Goal: Transaction & Acquisition: Book appointment/travel/reservation

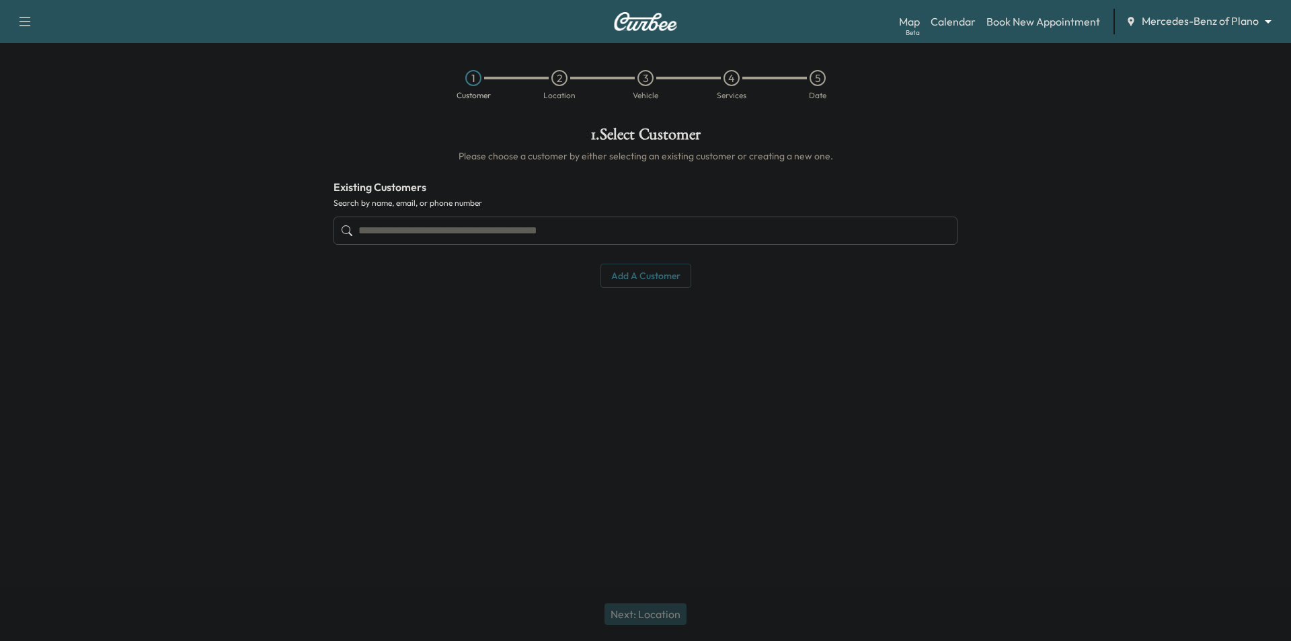
click at [473, 236] on input "text" at bounding box center [645, 230] width 624 height 28
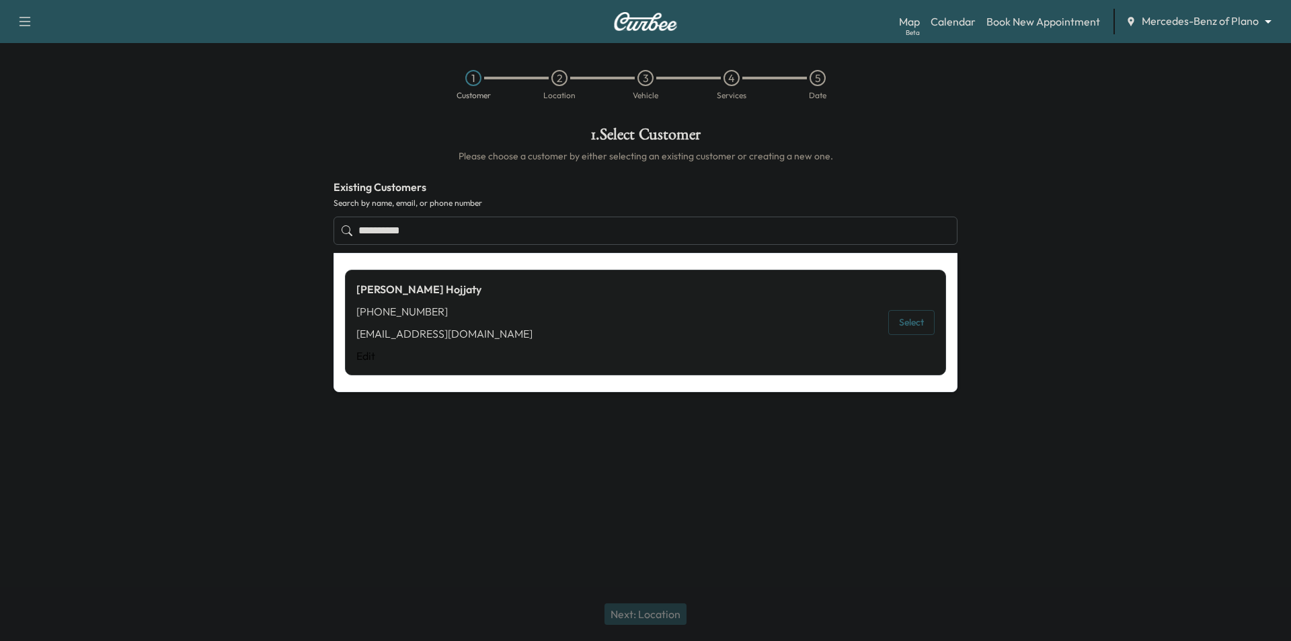
click at [918, 327] on button "Select" at bounding box center [911, 322] width 46 height 25
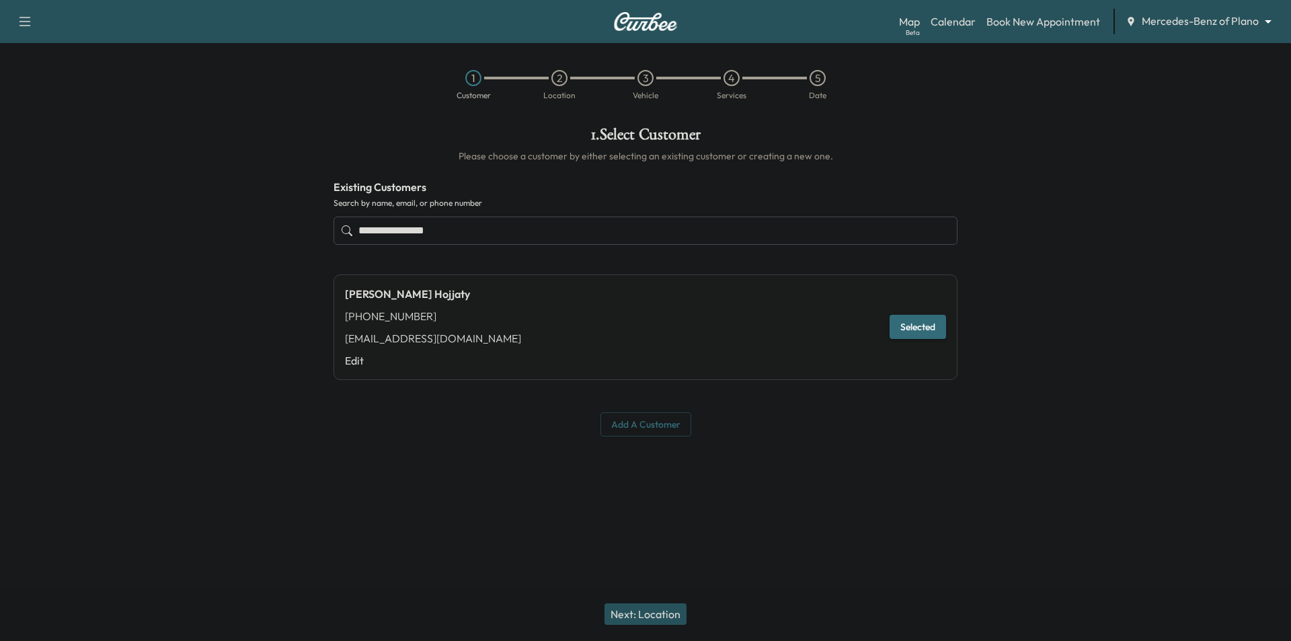
type input "**********"
click at [661, 610] on button "Next: Location" at bounding box center [645, 614] width 82 height 22
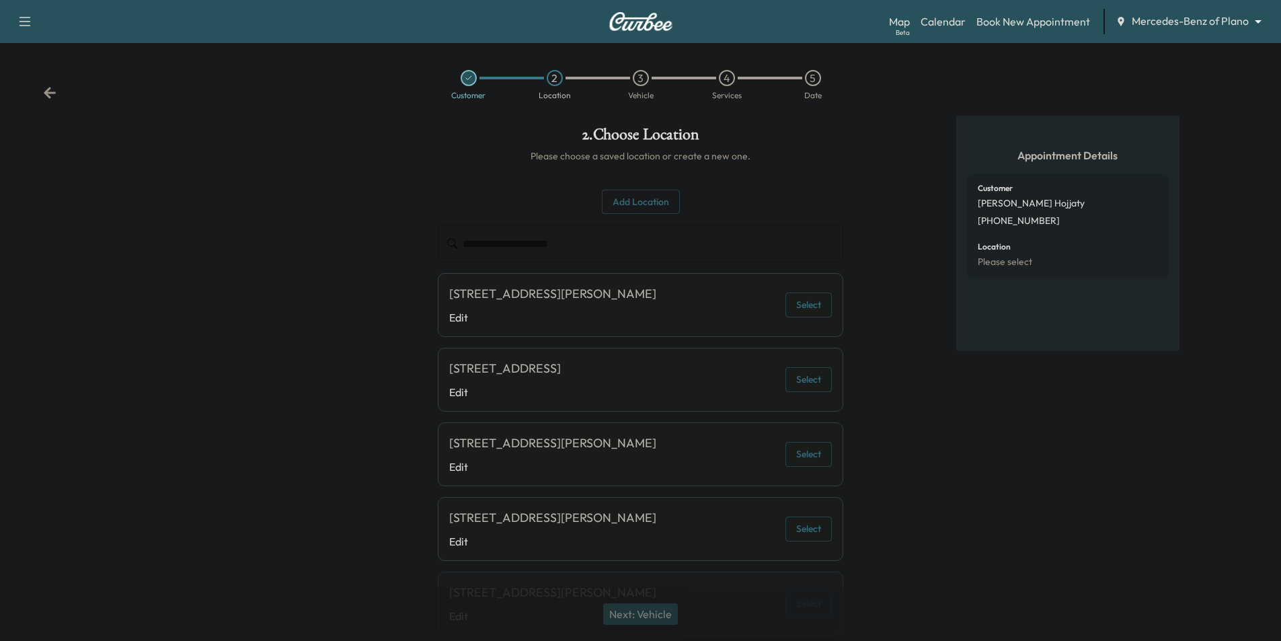
click at [813, 311] on button "Select" at bounding box center [808, 304] width 46 height 25
click at [627, 606] on button "Next: Vehicle" at bounding box center [640, 614] width 75 height 22
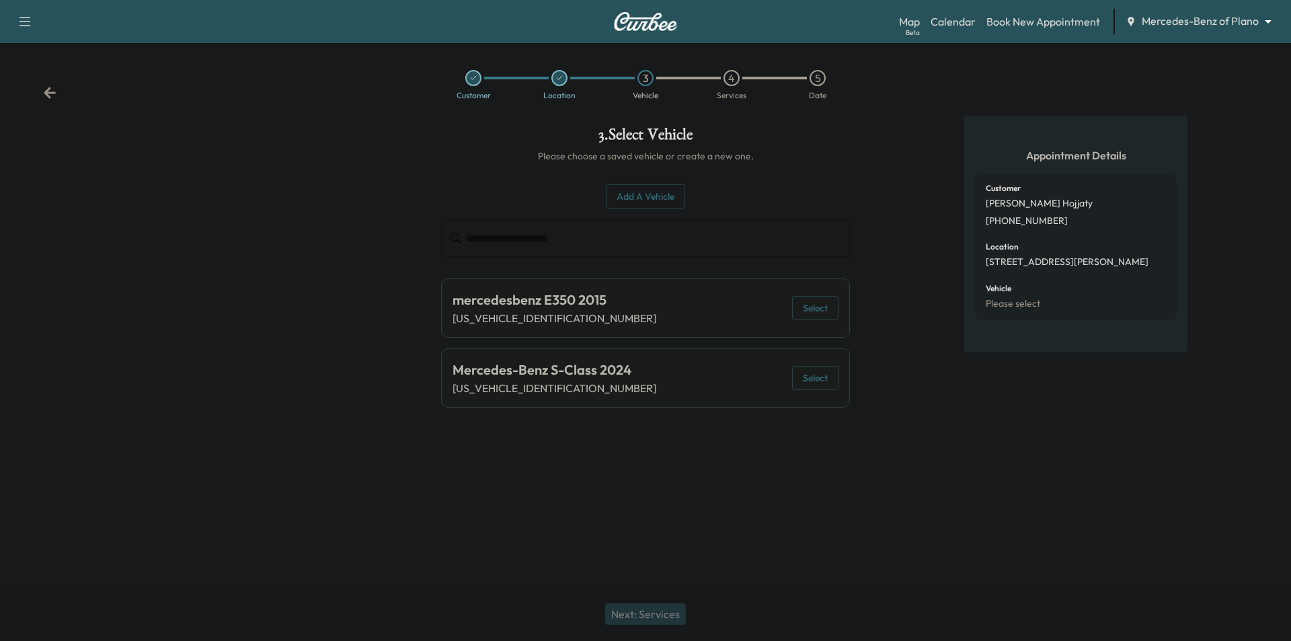
click at [814, 380] on button "Select" at bounding box center [815, 378] width 46 height 25
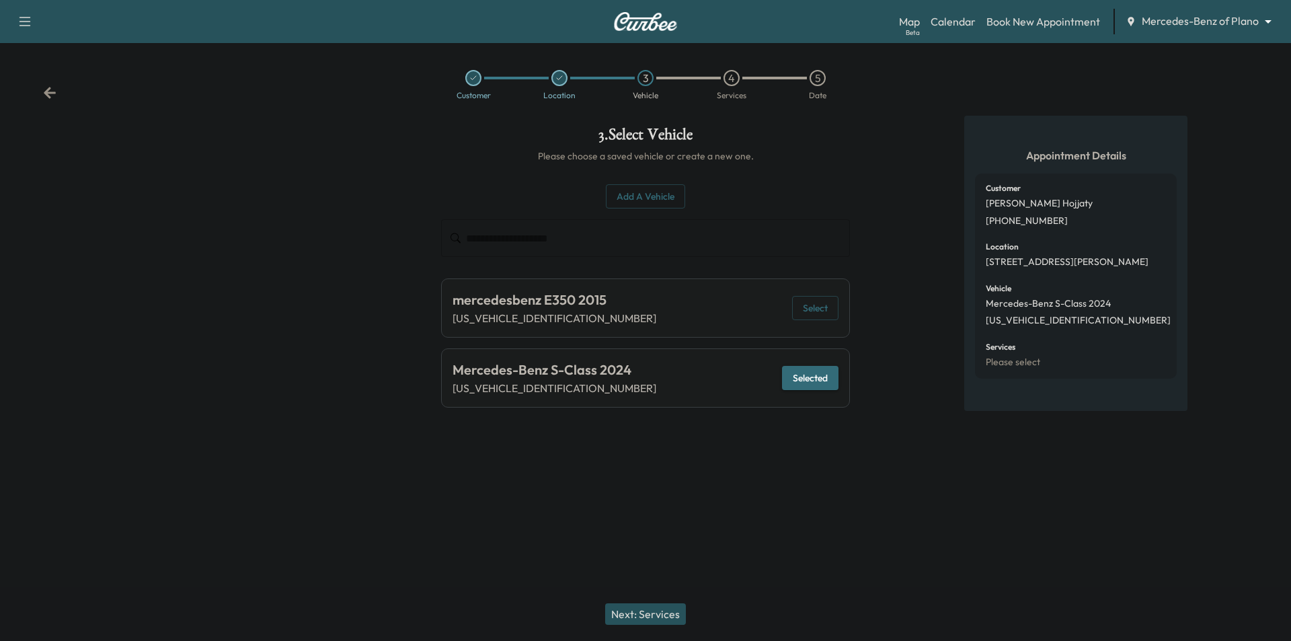
click at [645, 618] on button "Next: Services" at bounding box center [645, 614] width 81 height 22
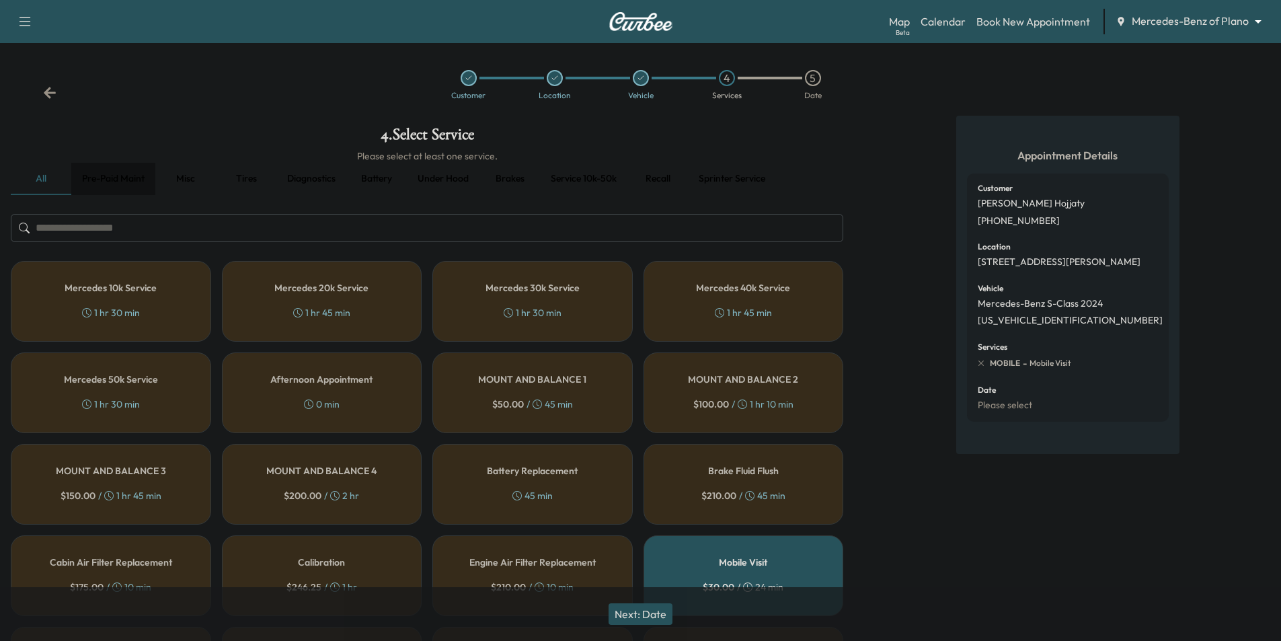
click at [129, 177] on button "Pre-paid maint" at bounding box center [113, 179] width 84 height 32
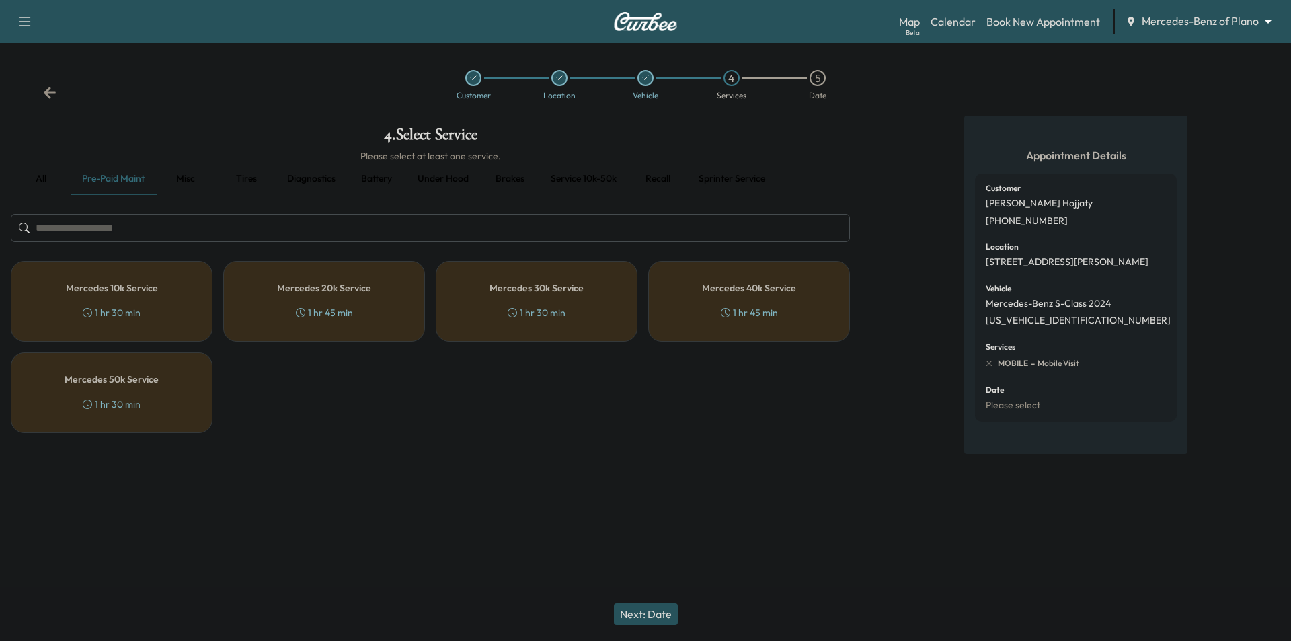
click at [151, 290] on h5 "Mercedes 10k Service" at bounding box center [112, 287] width 92 height 9
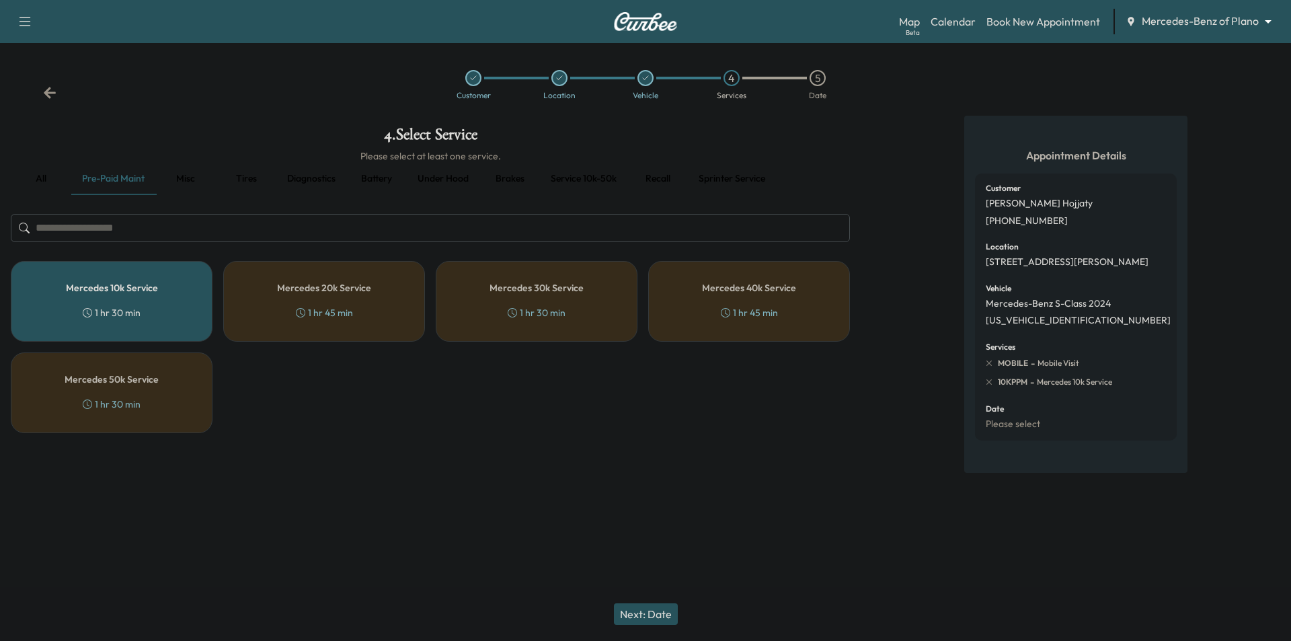
click at [663, 613] on button "Next: Date" at bounding box center [646, 614] width 64 height 22
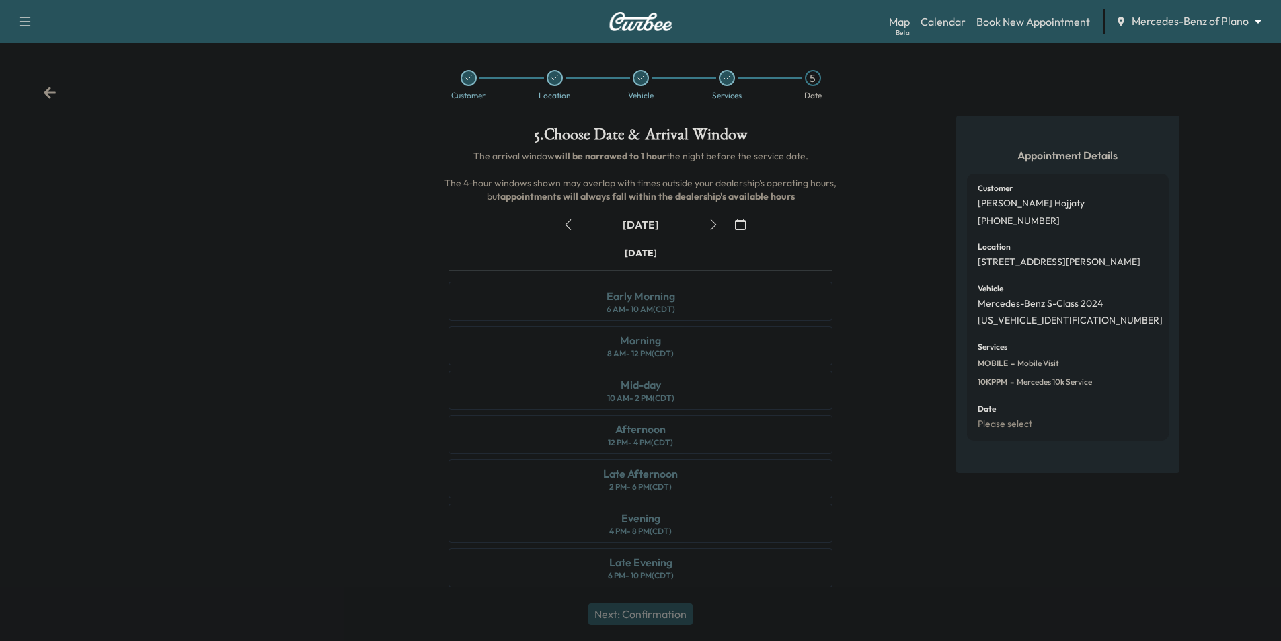
click at [709, 228] on icon "button" at bounding box center [713, 224] width 11 height 11
click at [709, 227] on icon "button" at bounding box center [713, 224] width 11 height 11
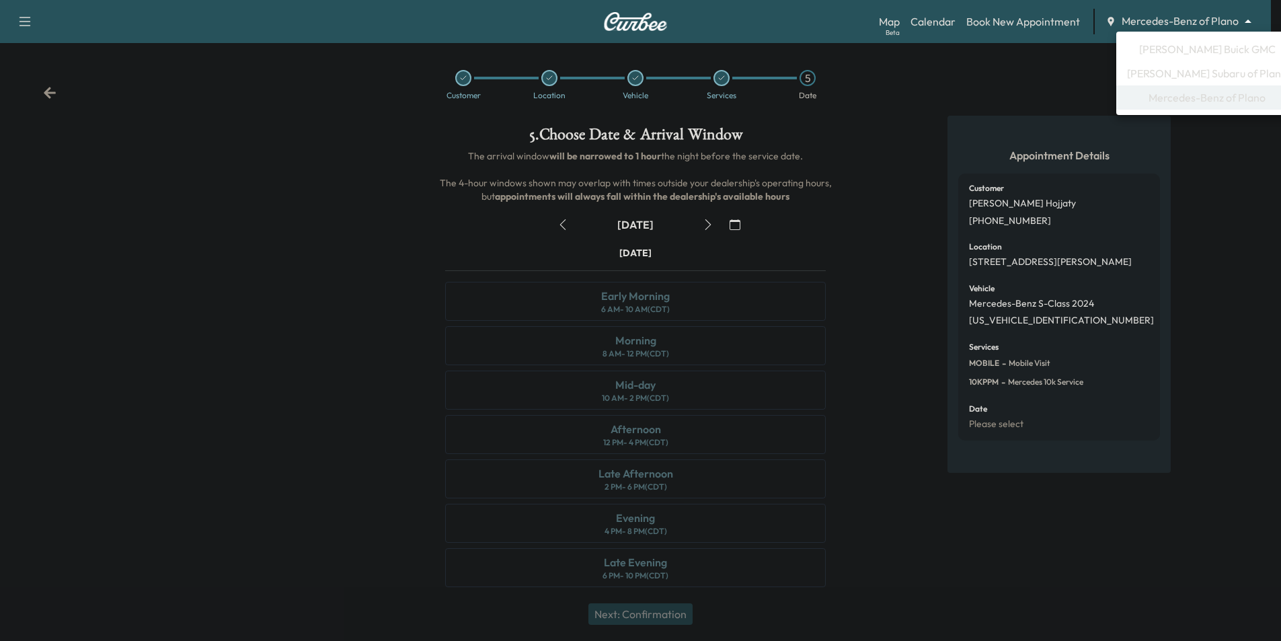
click at [1185, 19] on body "Support Log Out Map Beta Calendar Book New Appointment Mercedes-Benz of Plano *…" at bounding box center [640, 320] width 1281 height 641
click at [1179, 50] on span "[PERSON_NAME] Buick GMC" at bounding box center [1207, 49] width 136 height 16
